Goal: Task Accomplishment & Management: Use online tool/utility

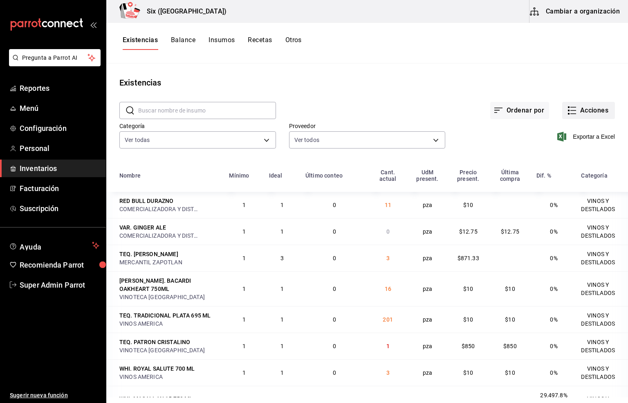
click at [576, 110] on button "Acciones" at bounding box center [588, 110] width 53 height 17
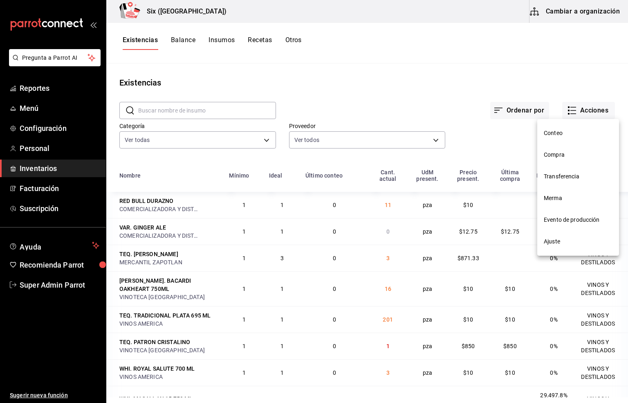
click at [551, 155] on span "Compra" at bounding box center [578, 154] width 69 height 9
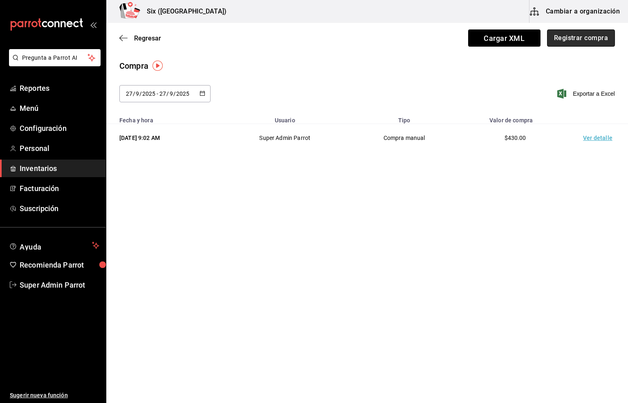
click at [585, 37] on button "Registrar compra" at bounding box center [581, 37] width 68 height 17
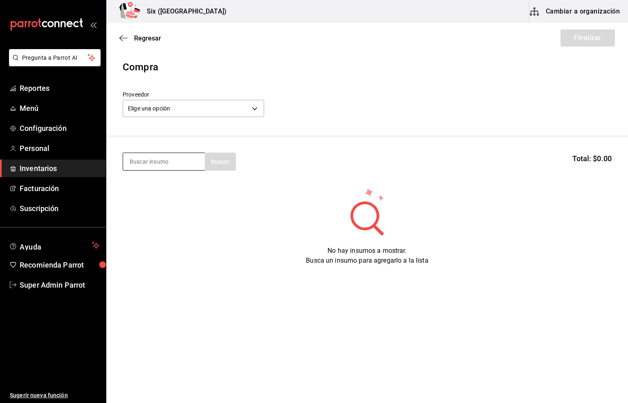
click at [170, 158] on input at bounding box center [164, 161] width 82 height 17
type input "CERE"
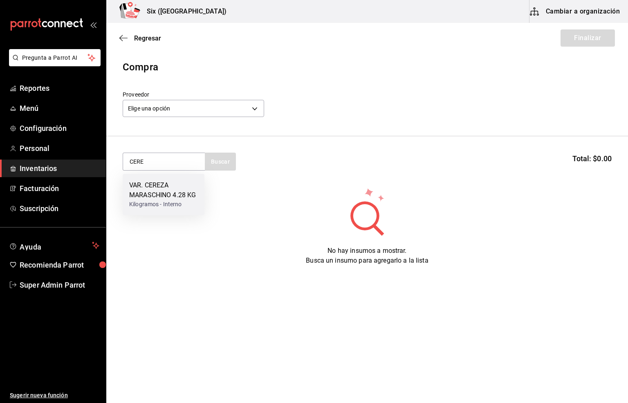
click at [148, 187] on div "VAR. CEREZA MARASCHINO 4.28 KG" at bounding box center [163, 190] width 69 height 20
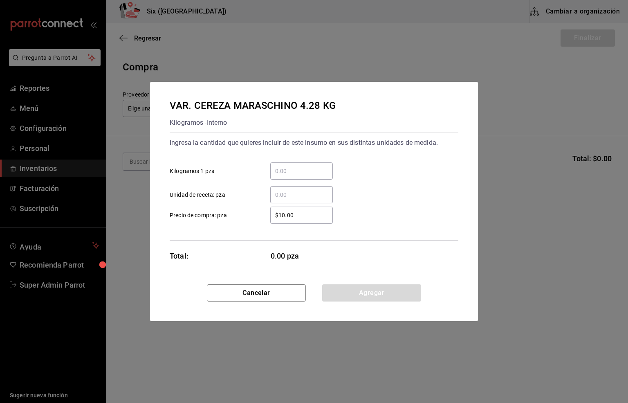
click at [280, 173] on input "​ Kilogramos 1 pza" at bounding box center [301, 171] width 63 height 10
type input "1"
click at [349, 289] on button "Agregar" at bounding box center [371, 292] width 99 height 17
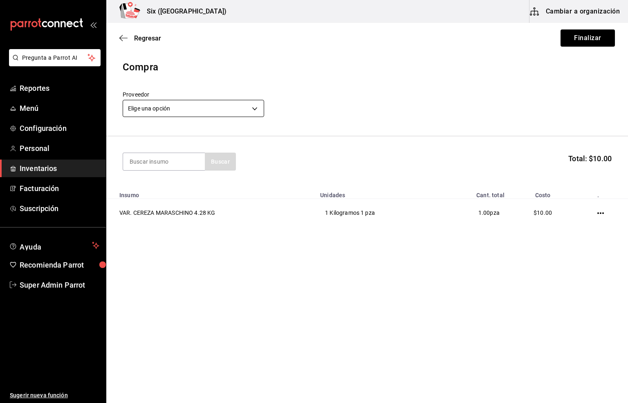
click at [159, 107] on body "Pregunta a Parrot AI Reportes Menú Configuración Personal Inventarios Facturaci…" at bounding box center [314, 178] width 628 height 356
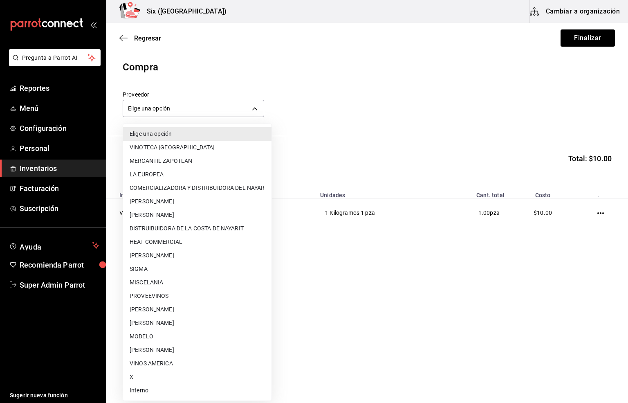
drag, startPoint x: 149, startPoint y: 389, endPoint x: 179, endPoint y: 386, distance: 30.3
click at [148, 389] on li "Interno" at bounding box center [197, 389] width 148 height 13
type input "e92abefe-3c10-4da0-8aca-c4e45273ec9d"
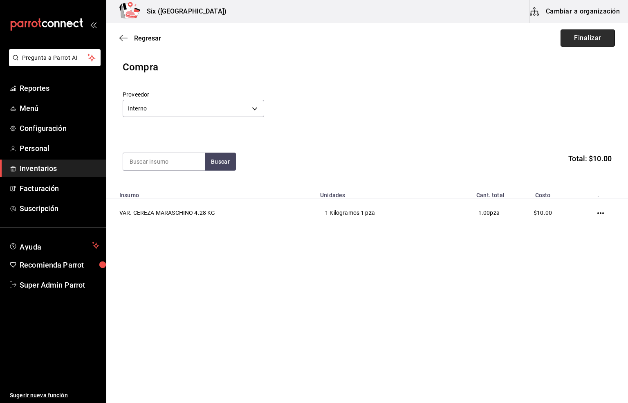
click at [574, 32] on button "Finalizar" at bounding box center [587, 37] width 54 height 17
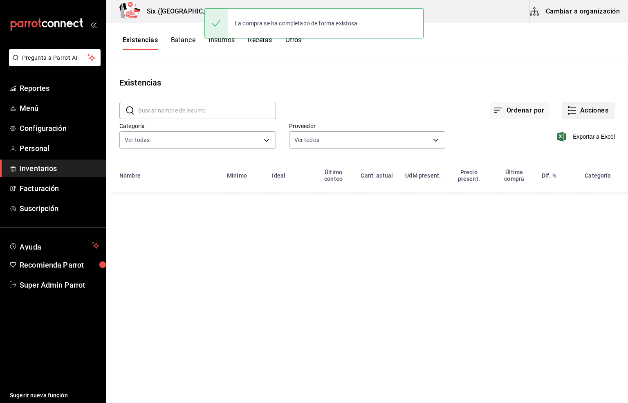
click at [591, 114] on button "Acciones" at bounding box center [588, 110] width 53 height 17
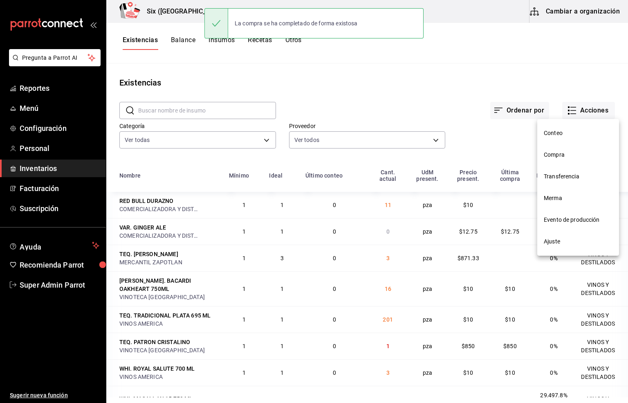
click at [557, 159] on li "Compra" at bounding box center [578, 155] width 82 height 22
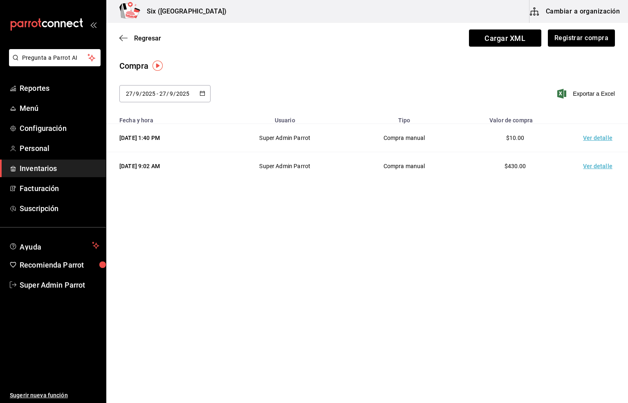
click at [600, 140] on td "Ver detalle" at bounding box center [599, 138] width 57 height 28
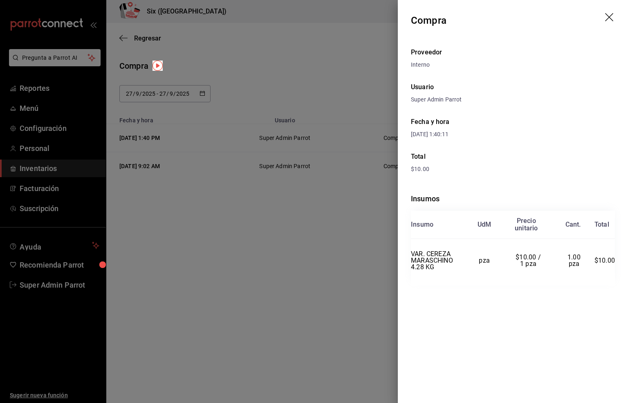
click at [607, 18] on icon "drag" at bounding box center [609, 17] width 8 height 8
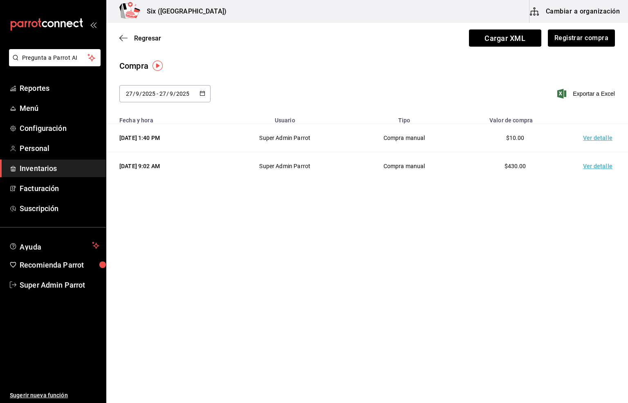
click at [139, 32] on div "Regresar Cargar XML Registrar compra" at bounding box center [367, 38] width 522 height 30
click at [143, 40] on span "Regresar" at bounding box center [147, 38] width 27 height 8
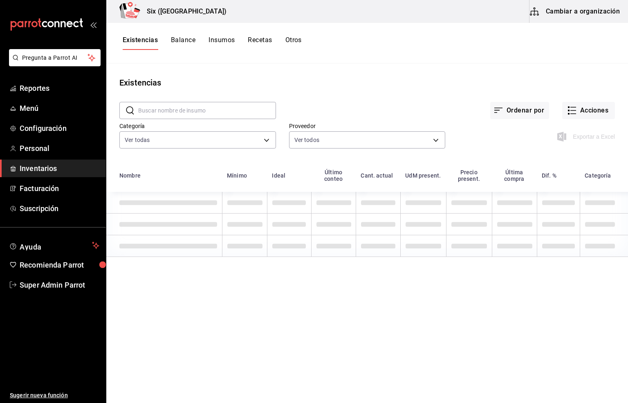
click at [164, 110] on input "text" at bounding box center [207, 110] width 138 height 16
type input "CEREZ"
